Goal: Use online tool/utility: Utilize a website feature to perform a specific function

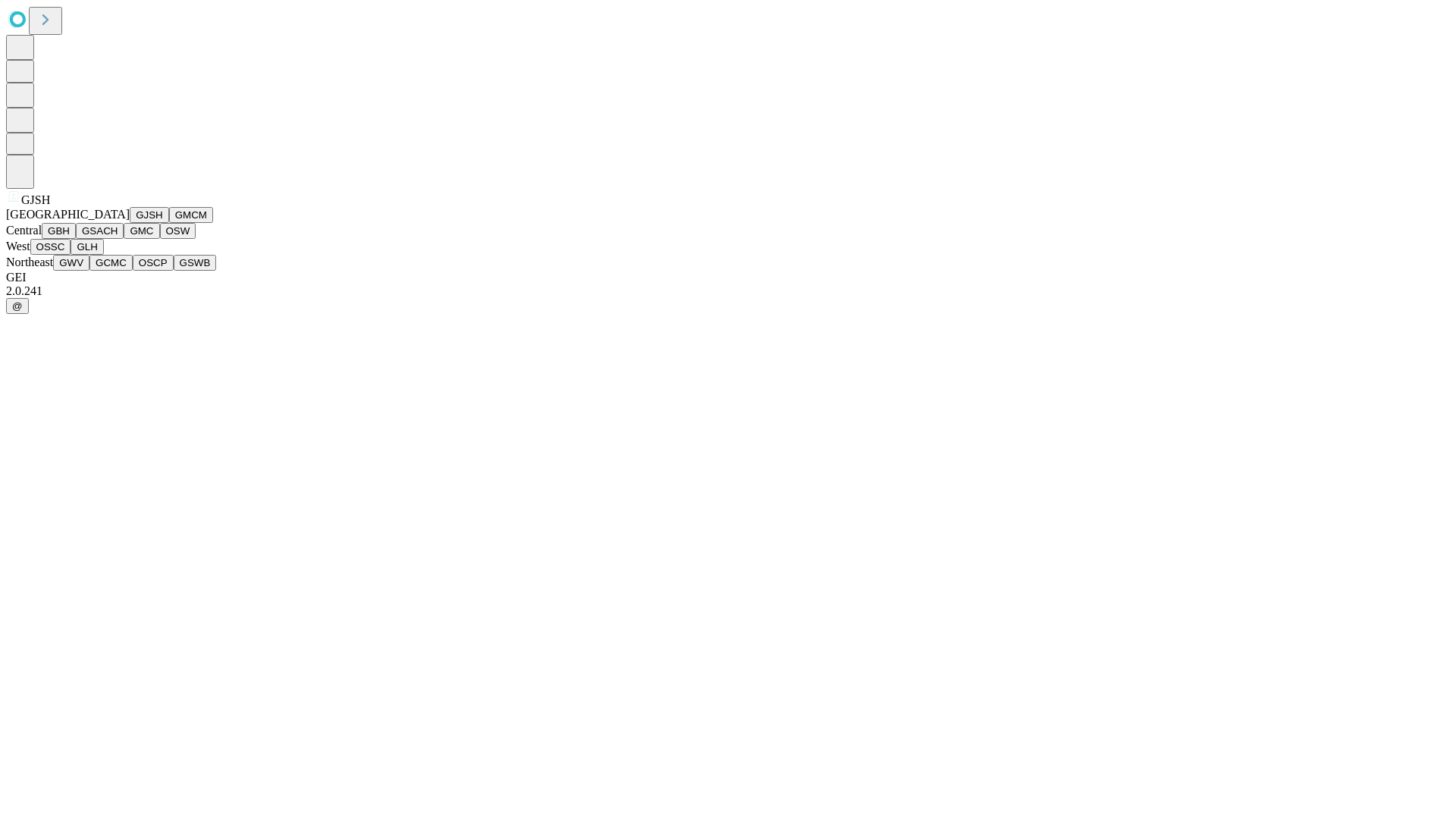
click at [130, 223] on button "GJSH" at bounding box center [149, 215] width 40 height 16
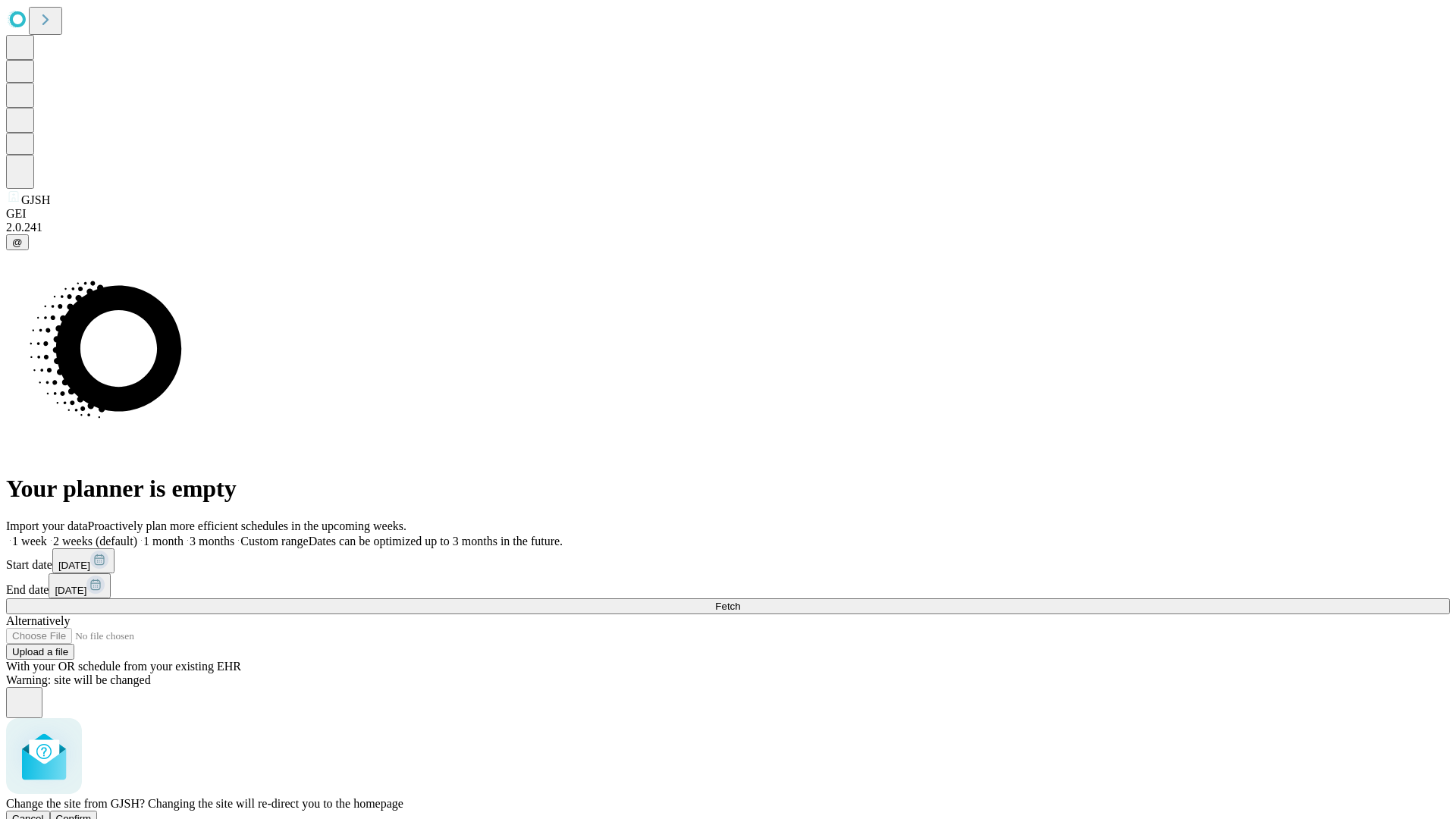
click at [92, 813] on span "Confirm" at bounding box center [74, 818] width 36 height 12
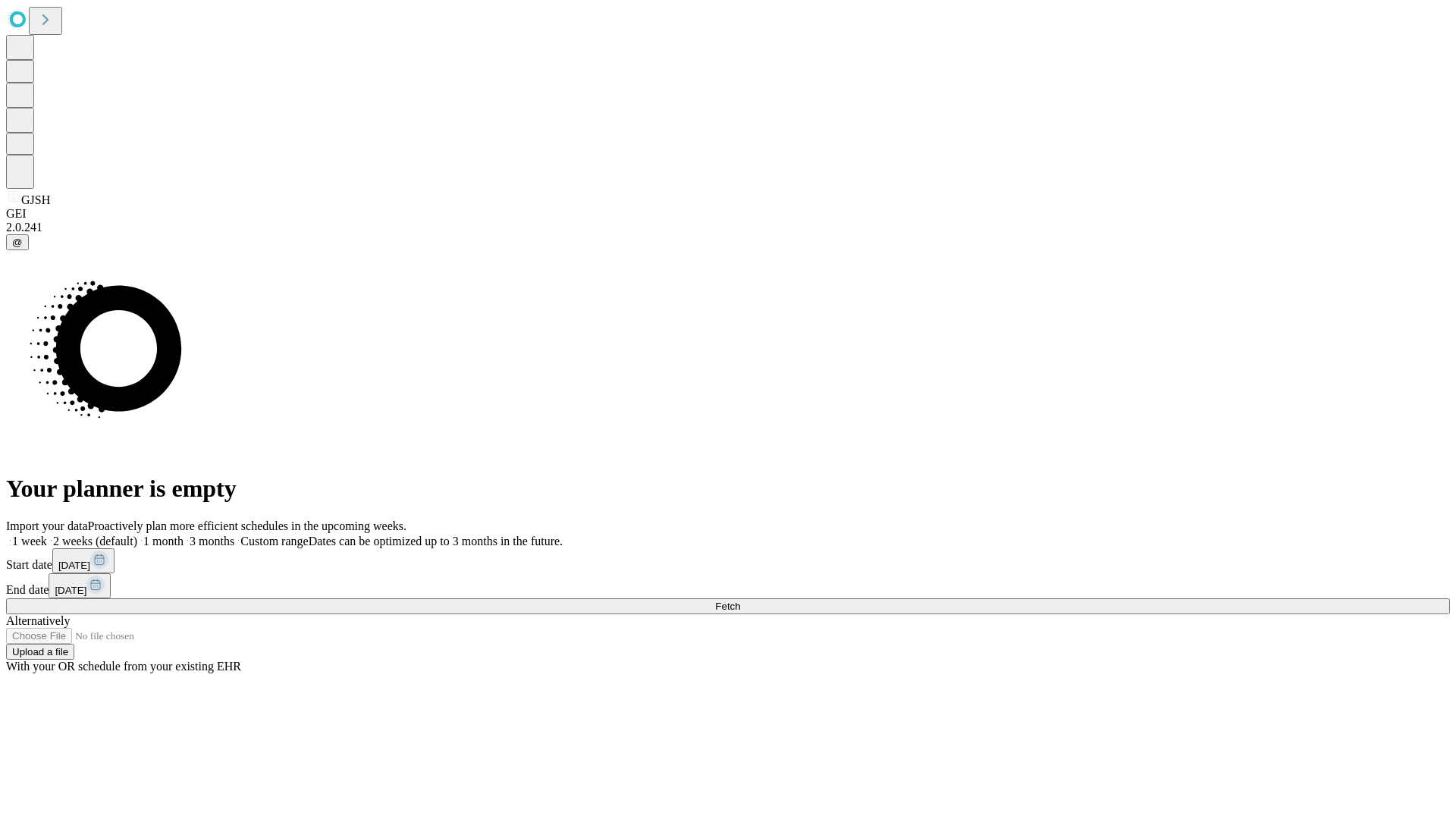
click at [184, 534] on label "1 month" at bounding box center [161, 541] width 47 height 13
click at [740, 600] on span "Fetch" at bounding box center [728, 606] width 25 height 12
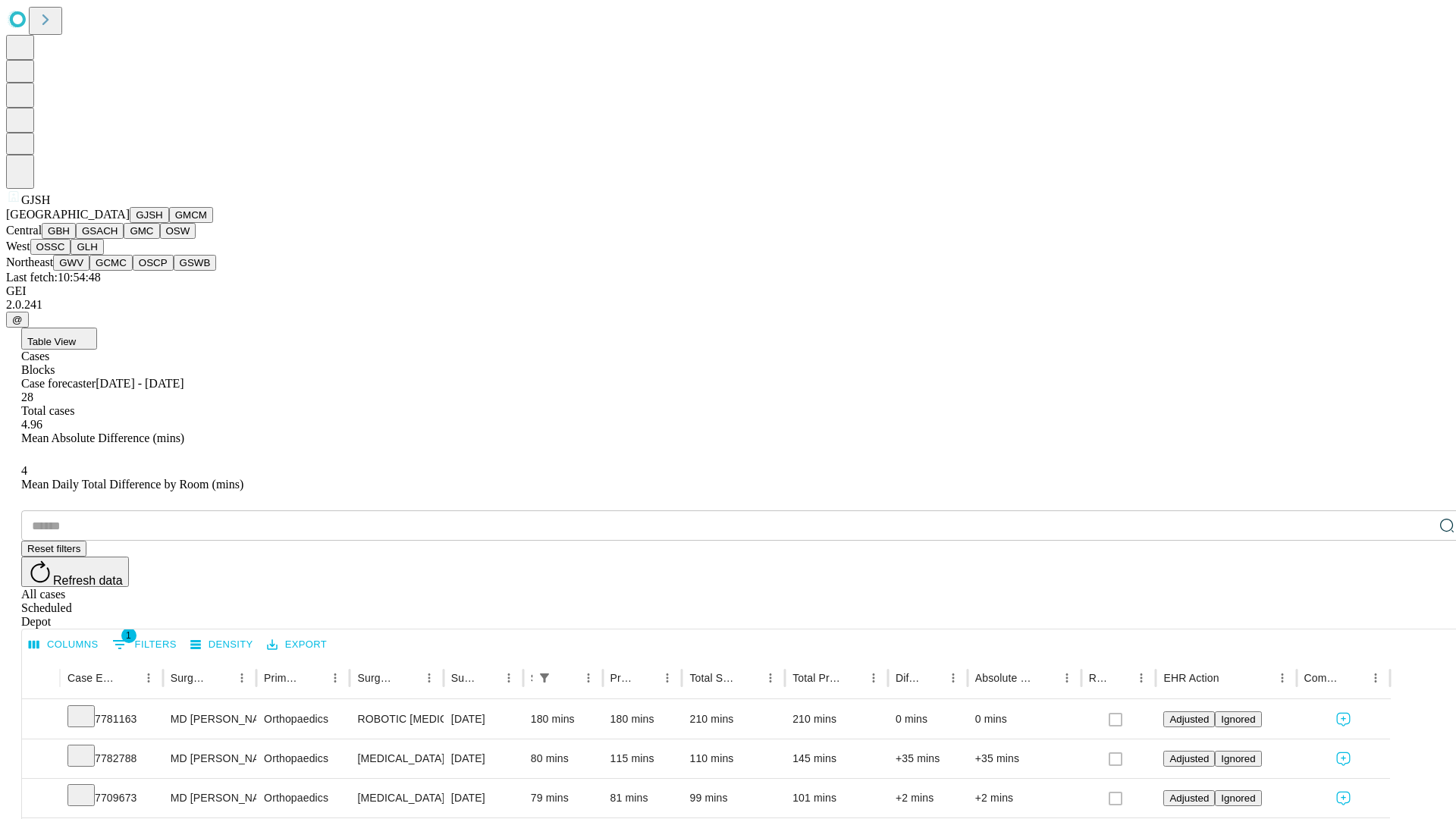
click at [169, 223] on button "GMCM" at bounding box center [191, 215] width 44 height 16
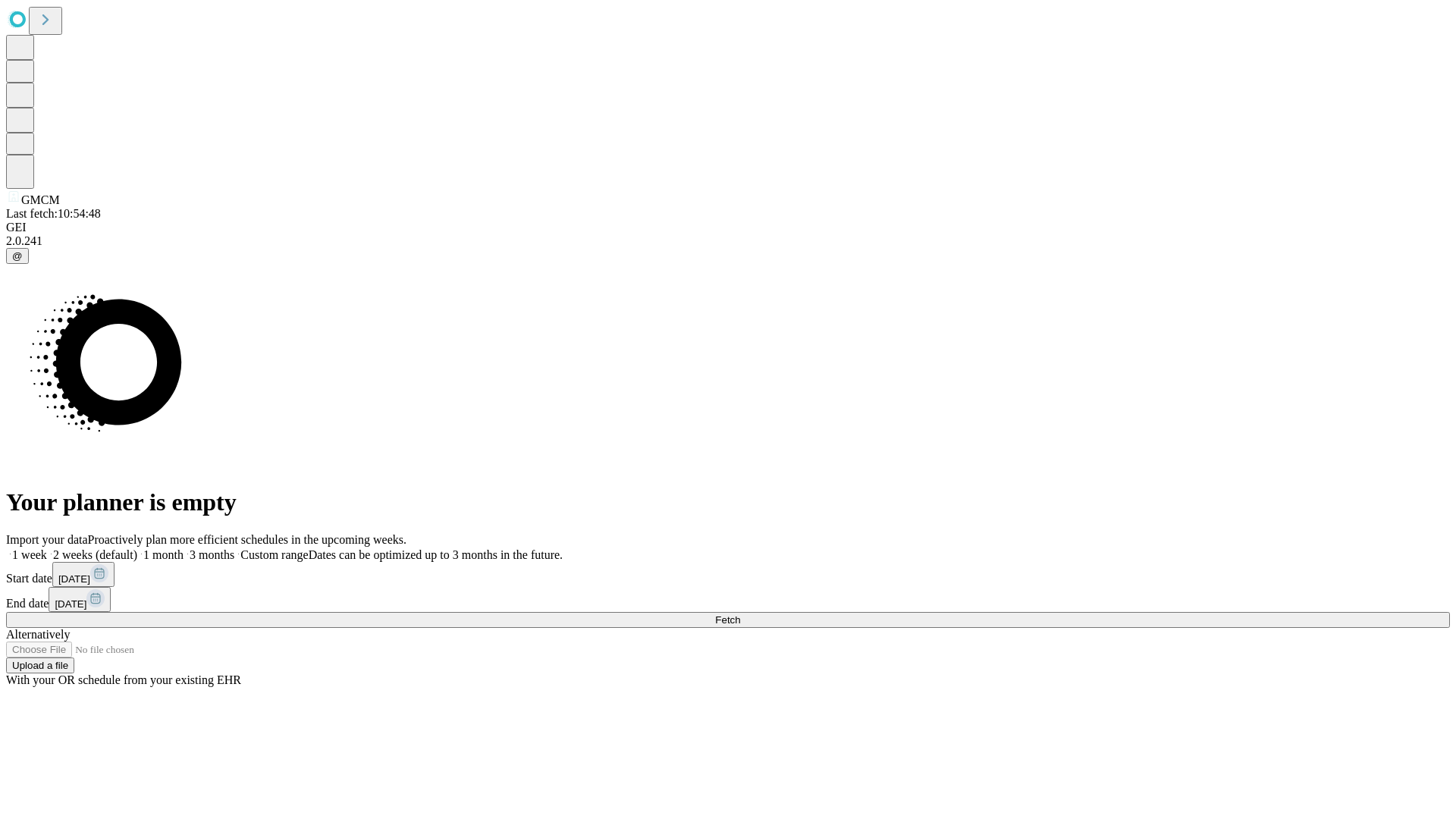
click at [740, 614] on span "Fetch" at bounding box center [728, 620] width 25 height 12
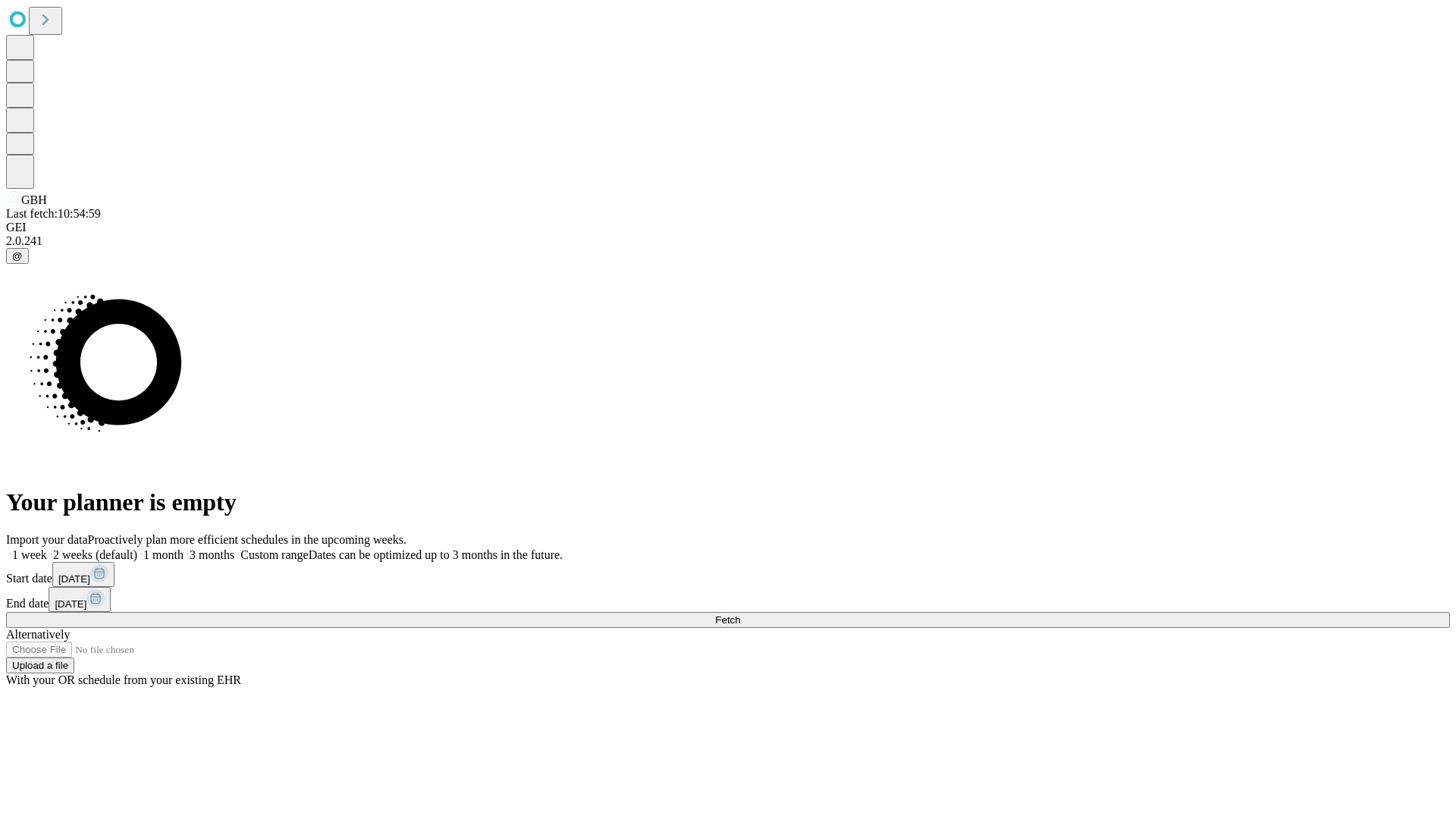
click at [184, 548] on label "1 month" at bounding box center [161, 555] width 47 height 13
click at [740, 614] on span "Fetch" at bounding box center [728, 620] width 25 height 12
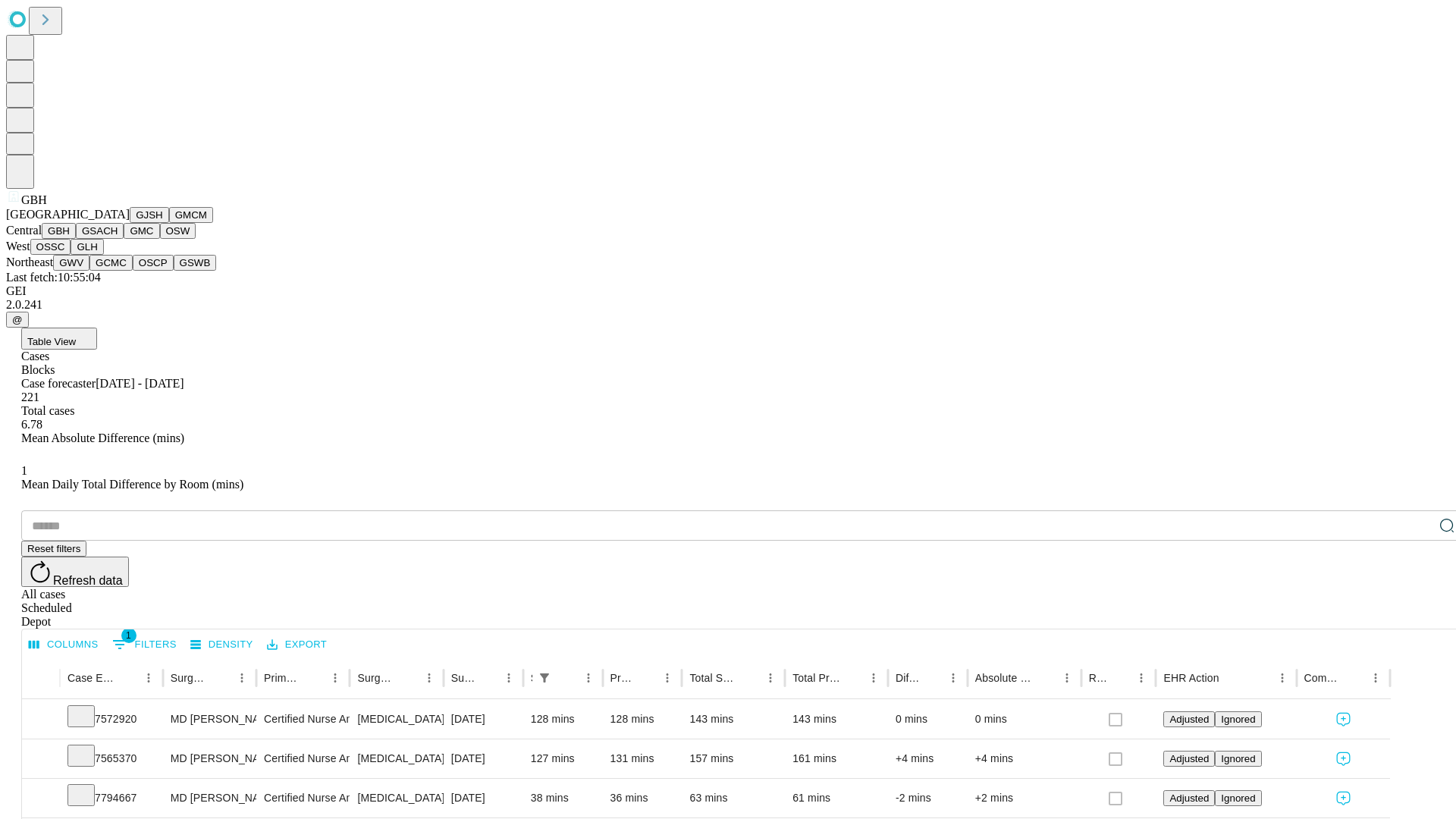
click at [118, 239] on button "GSACH" at bounding box center [100, 230] width 48 height 16
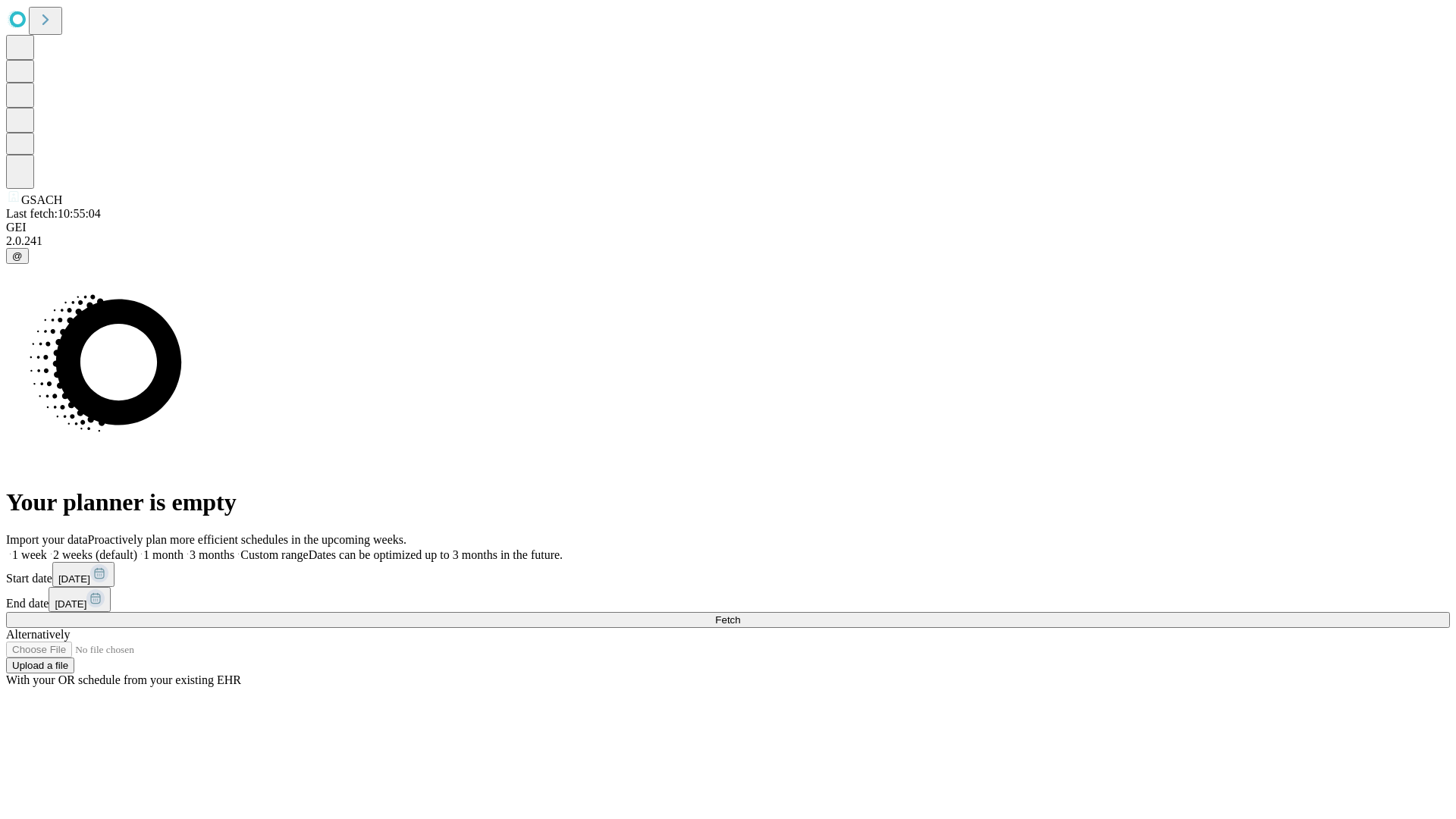
click at [184, 548] on label "1 month" at bounding box center [161, 555] width 47 height 13
click at [740, 614] on span "Fetch" at bounding box center [728, 620] width 25 height 12
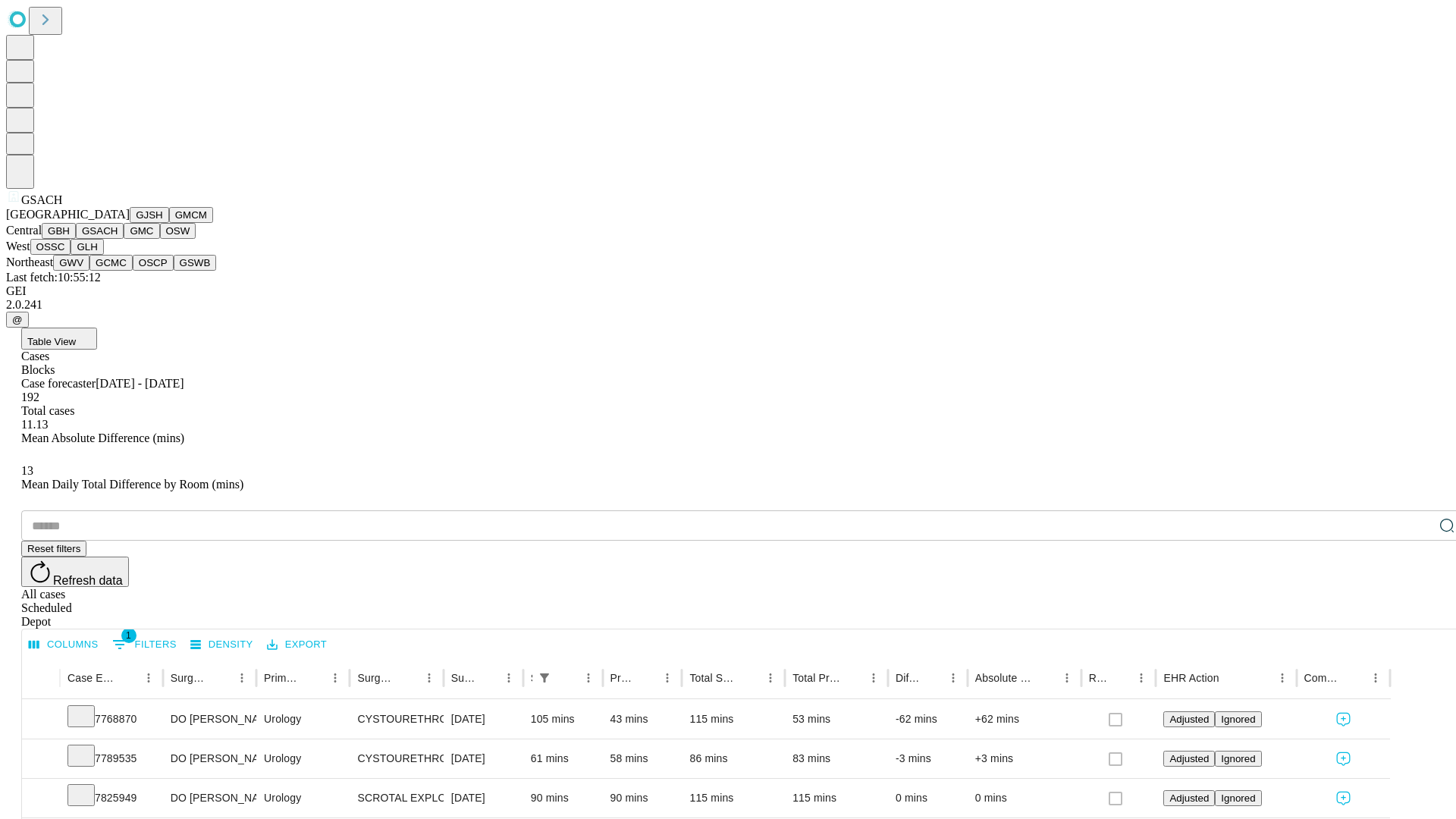
click at [123, 239] on button "GMC" at bounding box center [141, 230] width 36 height 16
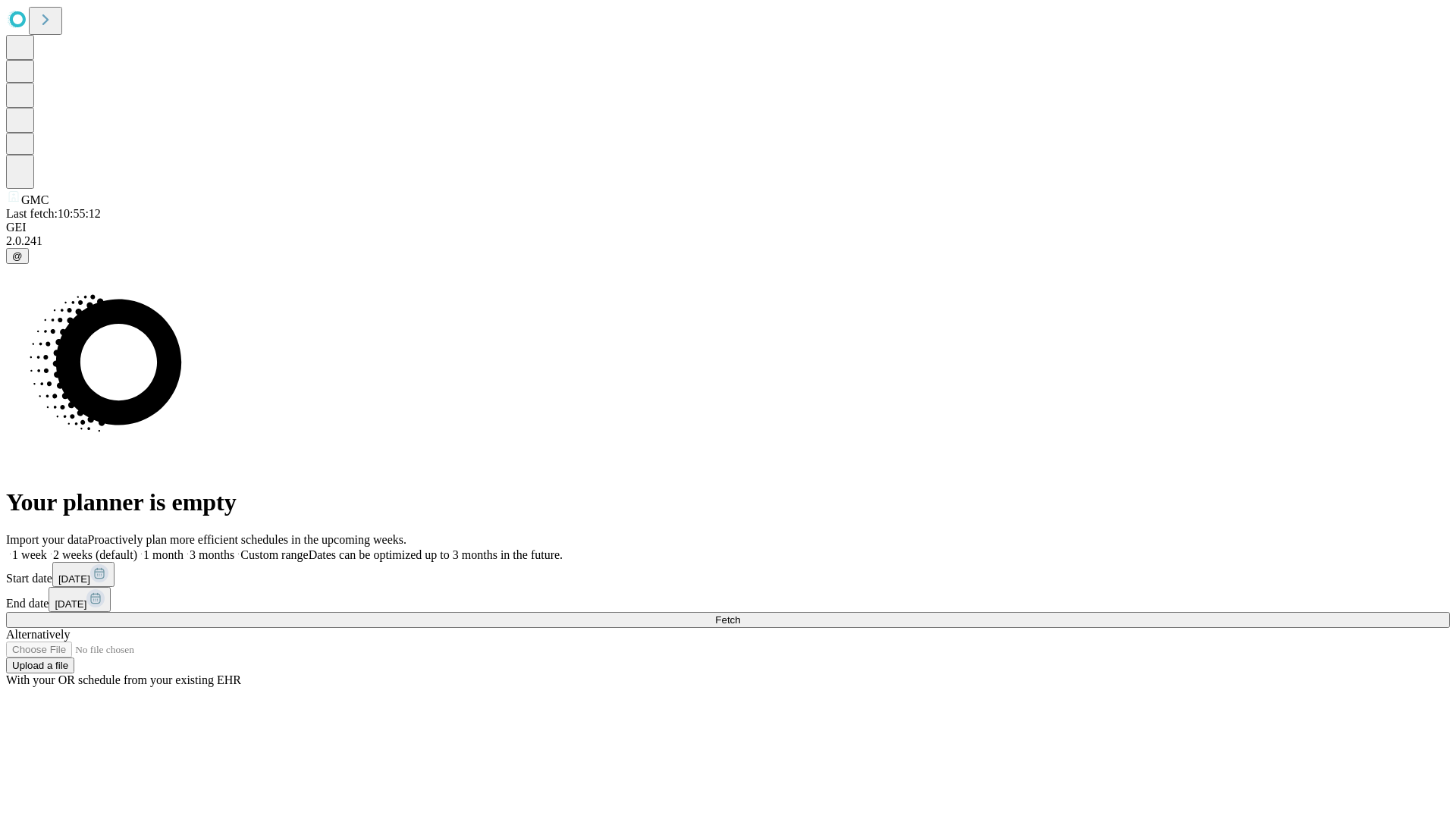
click at [184, 548] on label "1 month" at bounding box center [161, 555] width 47 height 13
click at [740, 614] on span "Fetch" at bounding box center [728, 620] width 25 height 12
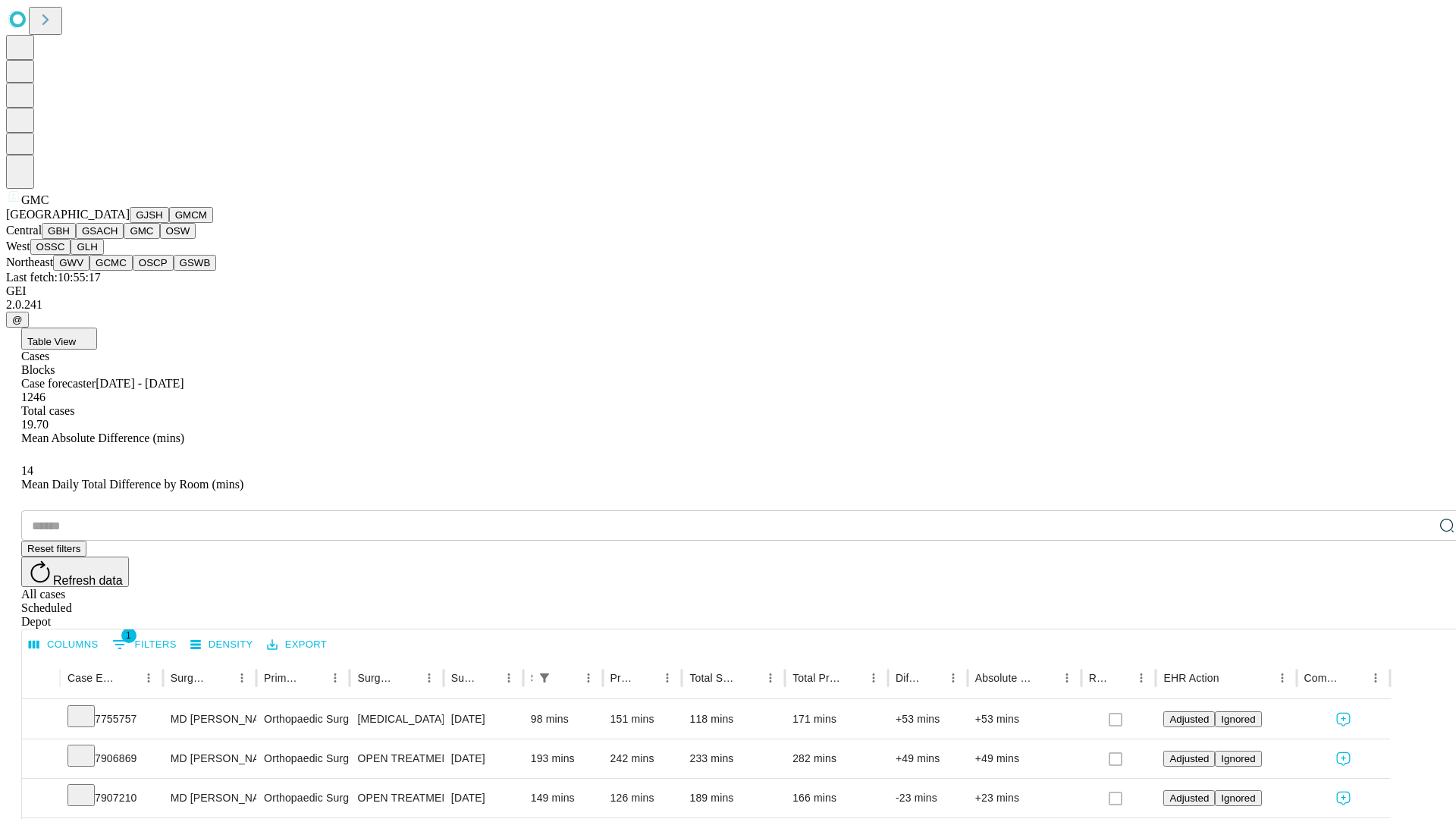
click at [160, 239] on button "OSW" at bounding box center [178, 230] width 36 height 16
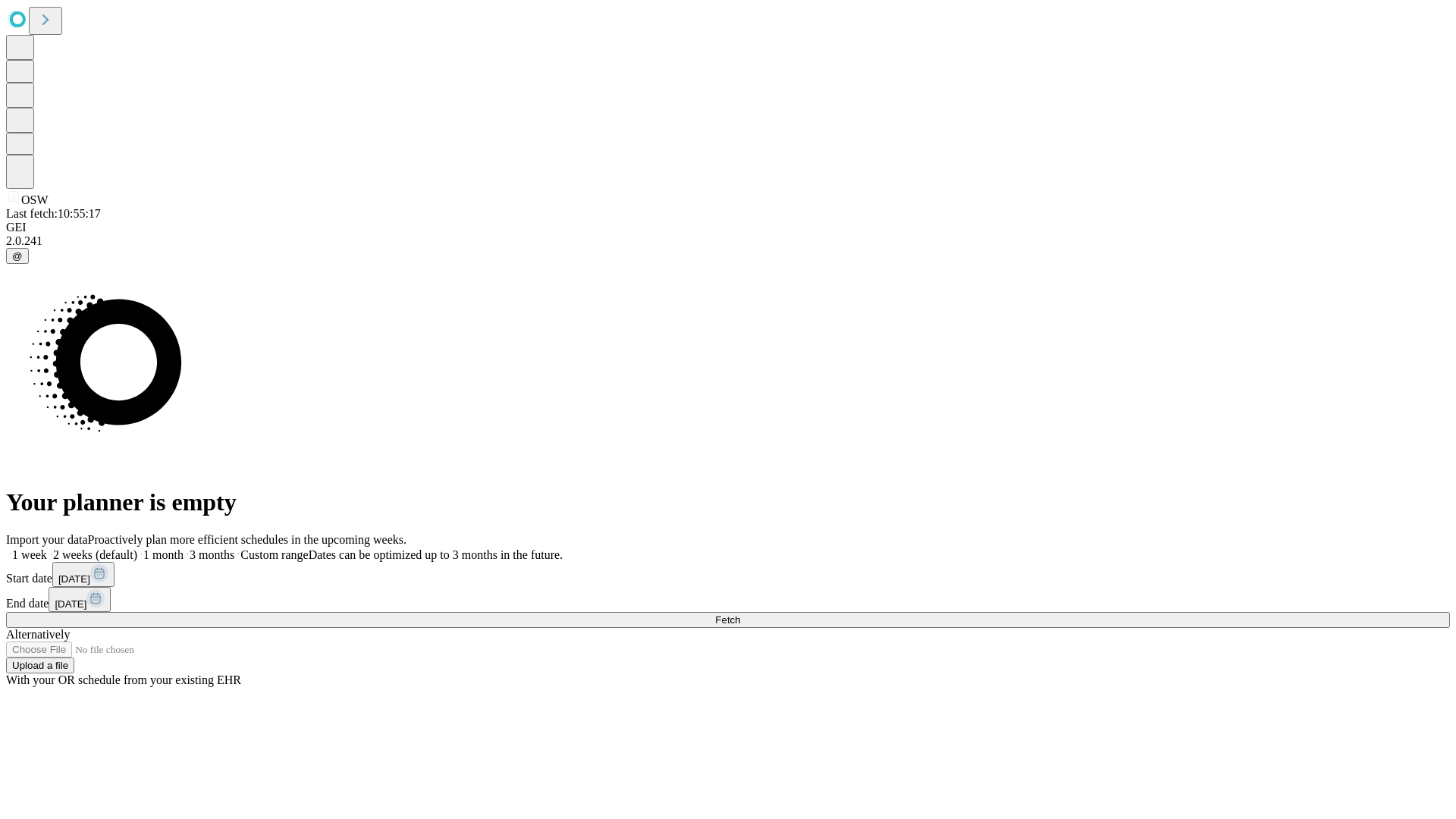
click at [184, 548] on label "1 month" at bounding box center [161, 555] width 47 height 13
click at [740, 614] on span "Fetch" at bounding box center [728, 620] width 25 height 12
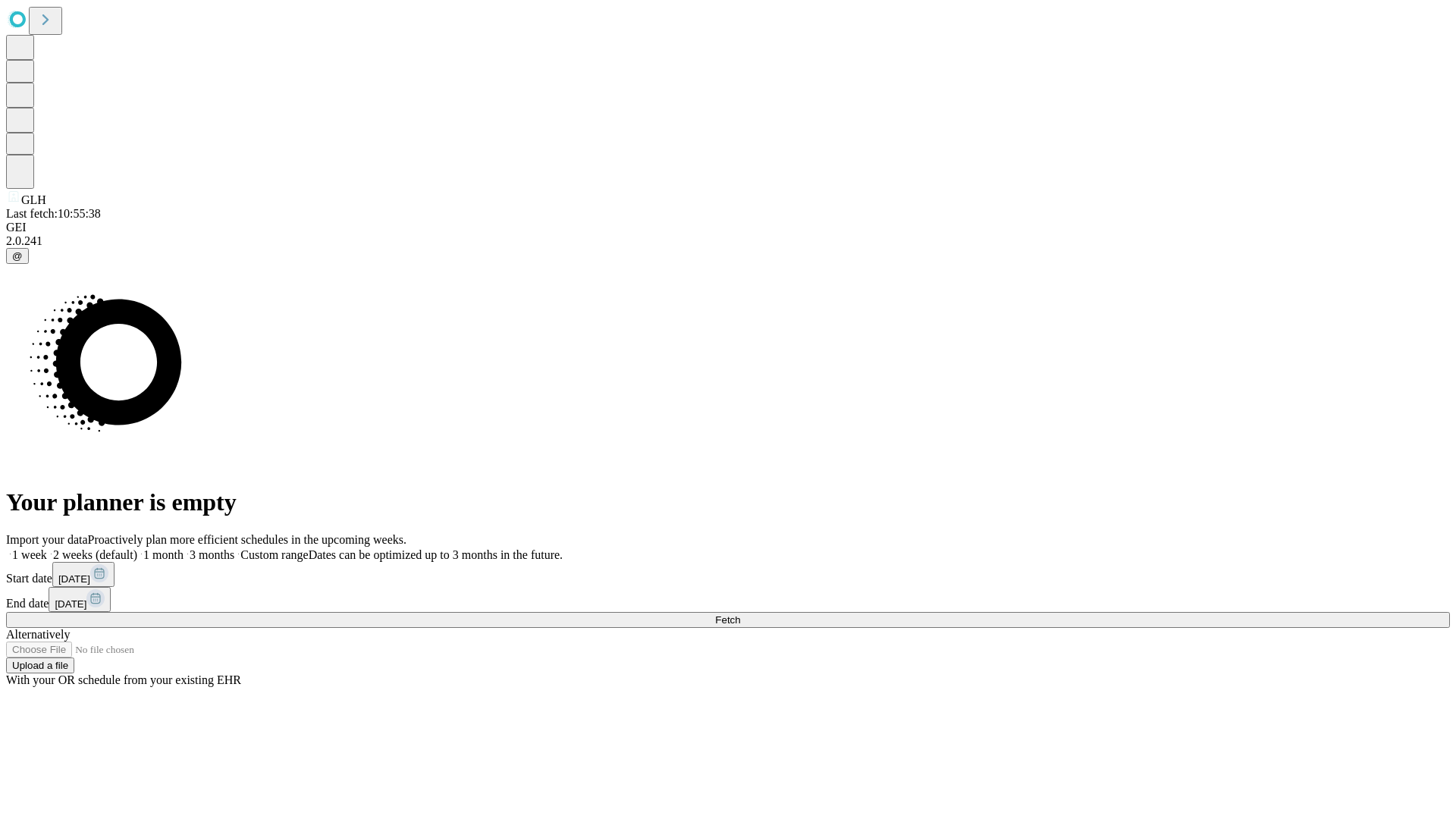
click at [184, 548] on label "1 month" at bounding box center [161, 555] width 47 height 13
click at [740, 614] on span "Fetch" at bounding box center [728, 620] width 25 height 12
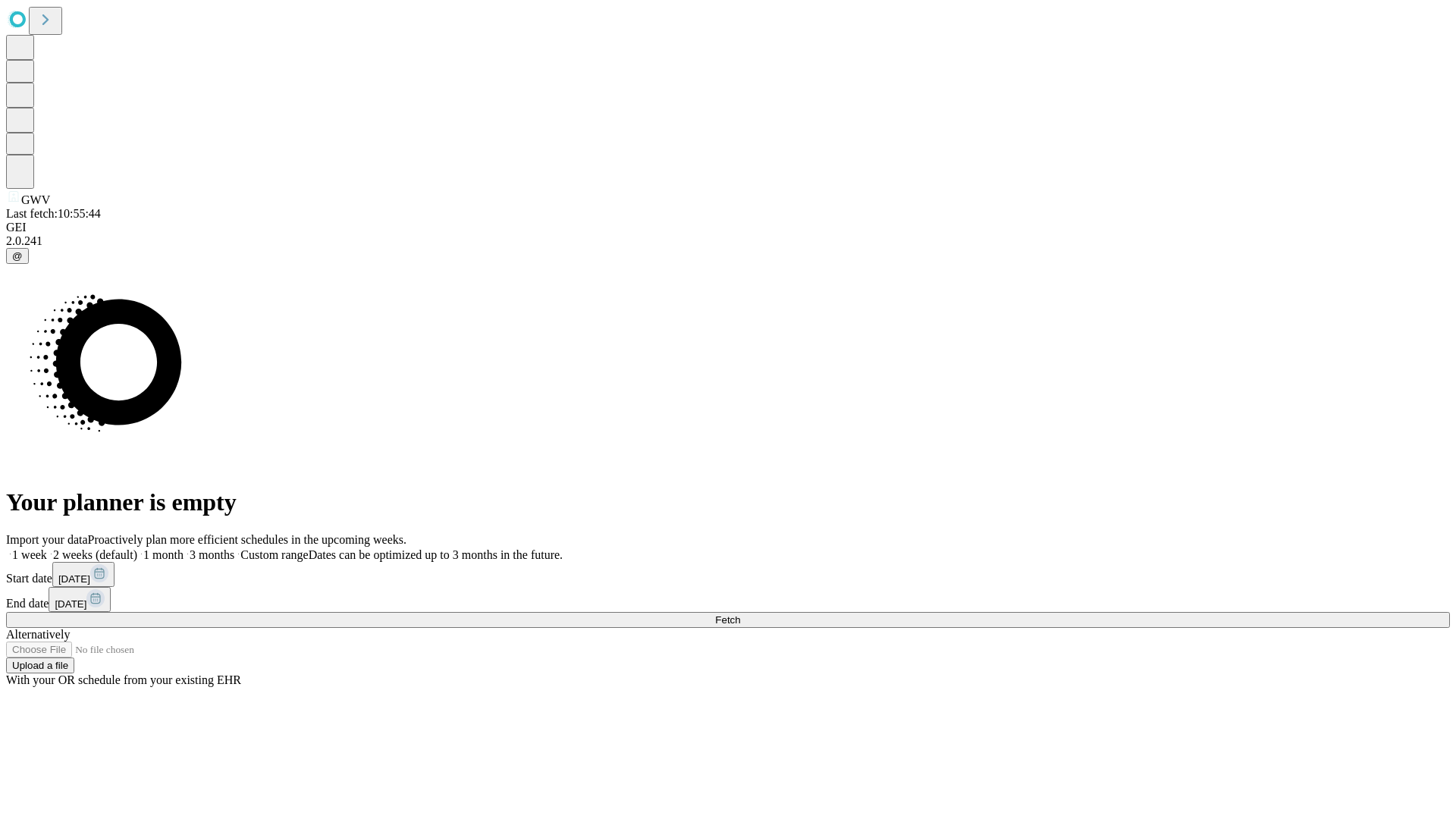
click at [740, 614] on span "Fetch" at bounding box center [728, 620] width 25 height 12
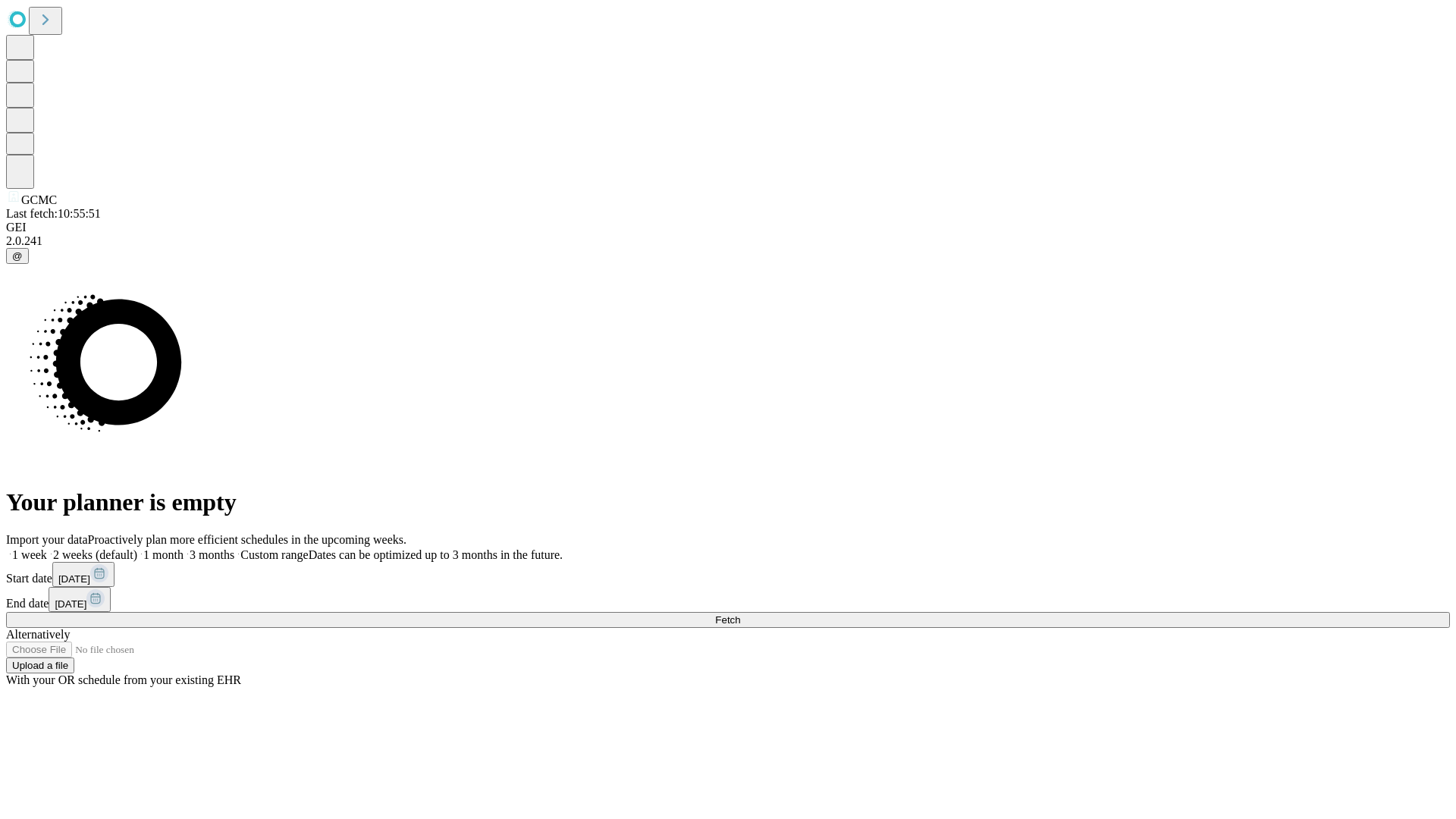
click at [184, 548] on label "1 month" at bounding box center [161, 555] width 47 height 13
click at [740, 614] on span "Fetch" at bounding box center [728, 620] width 25 height 12
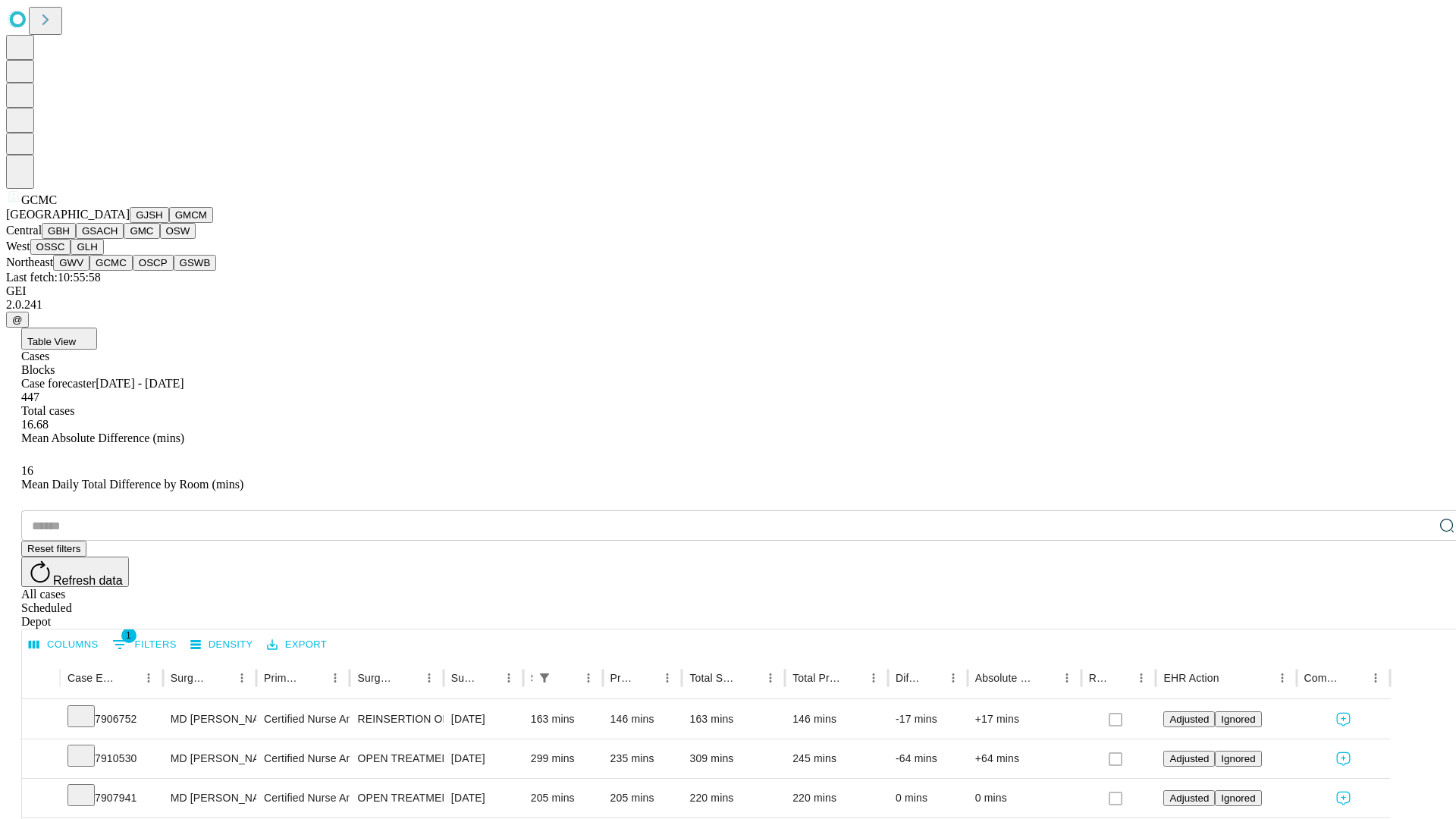
click at [133, 271] on button "OSCP" at bounding box center [153, 263] width 41 height 16
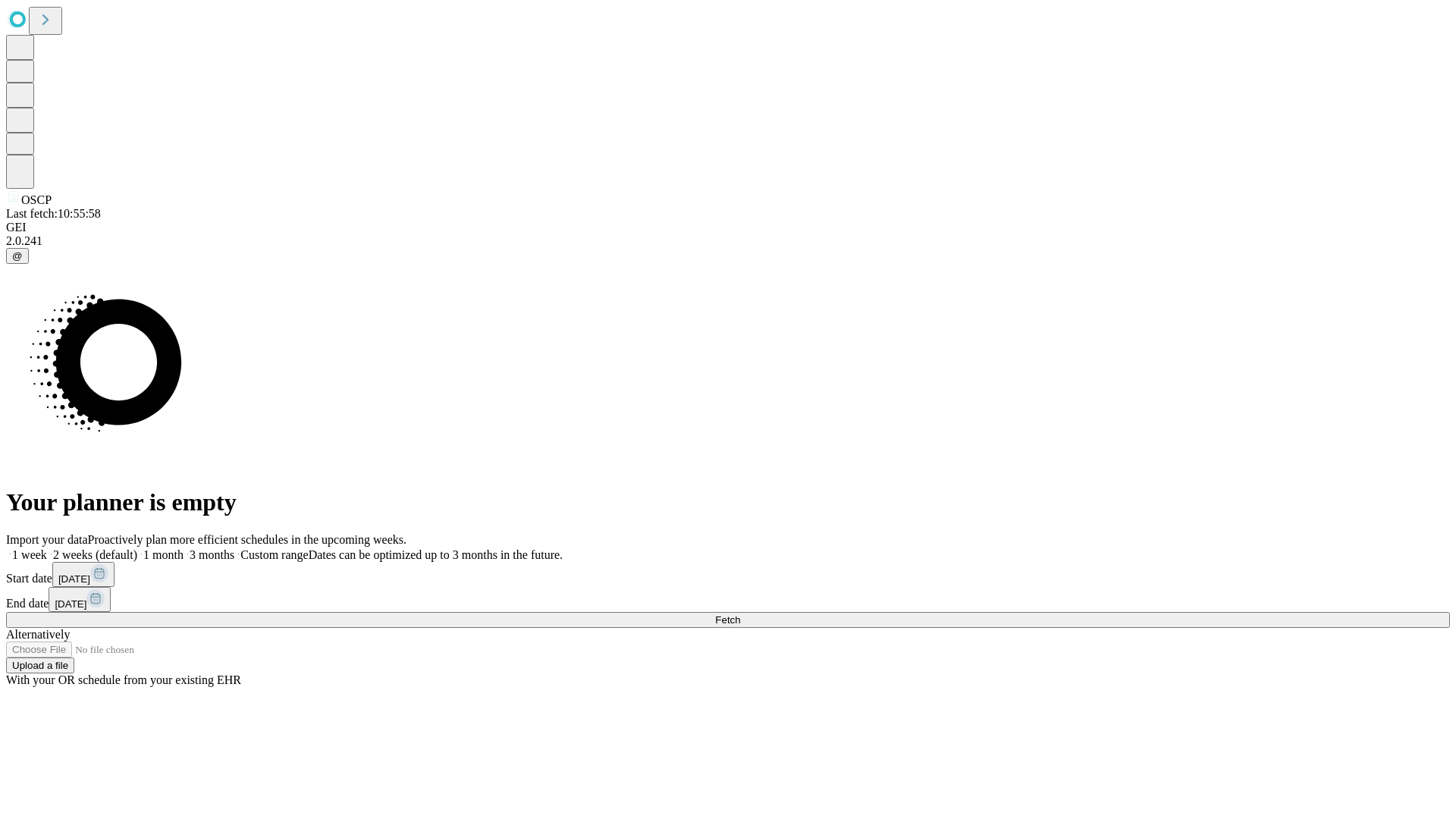
click at [740, 614] on span "Fetch" at bounding box center [728, 620] width 25 height 12
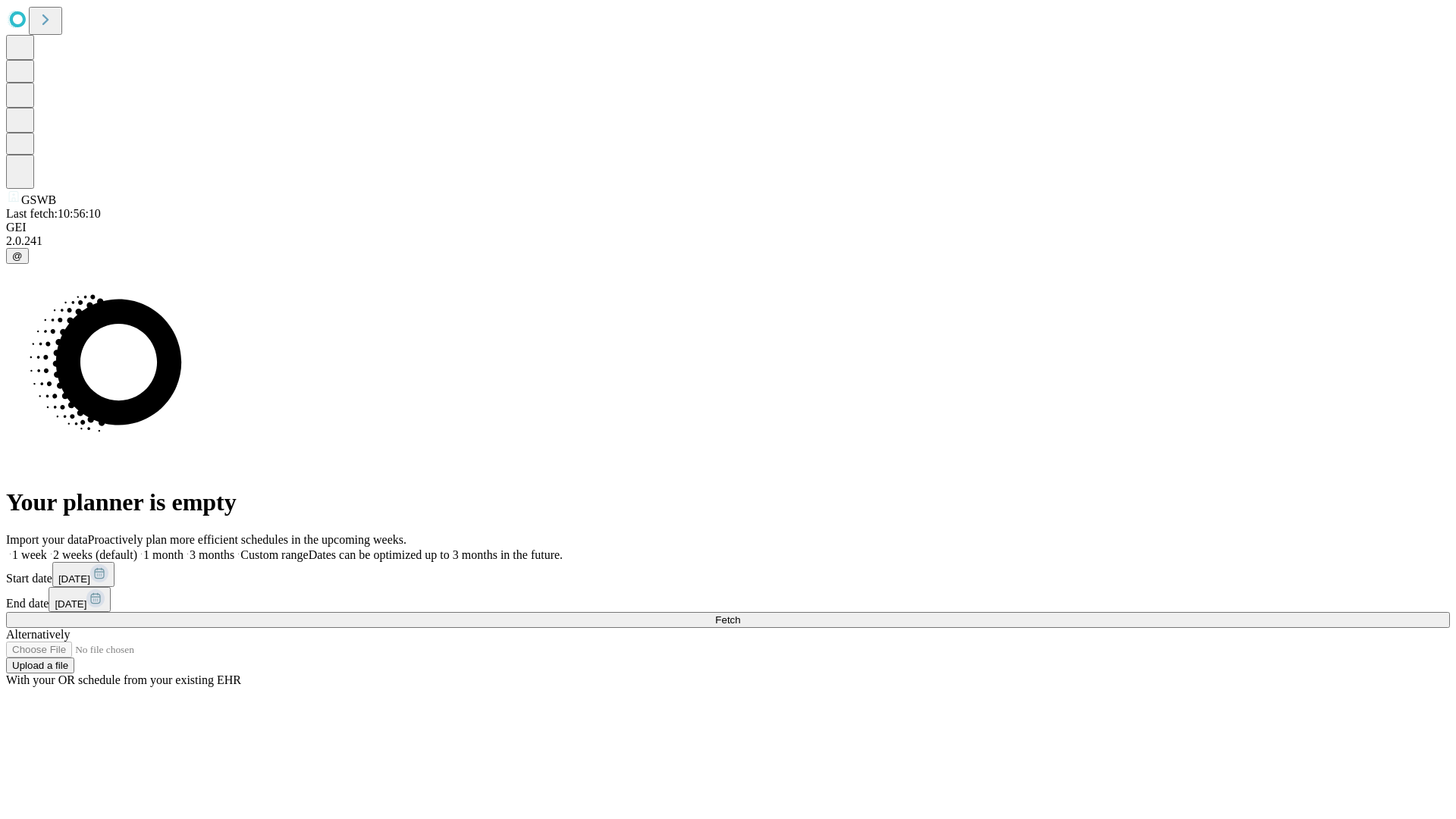
click at [740, 614] on span "Fetch" at bounding box center [728, 620] width 25 height 12
